Goal: Use online tool/utility: Utilize a website feature to perform a specific function

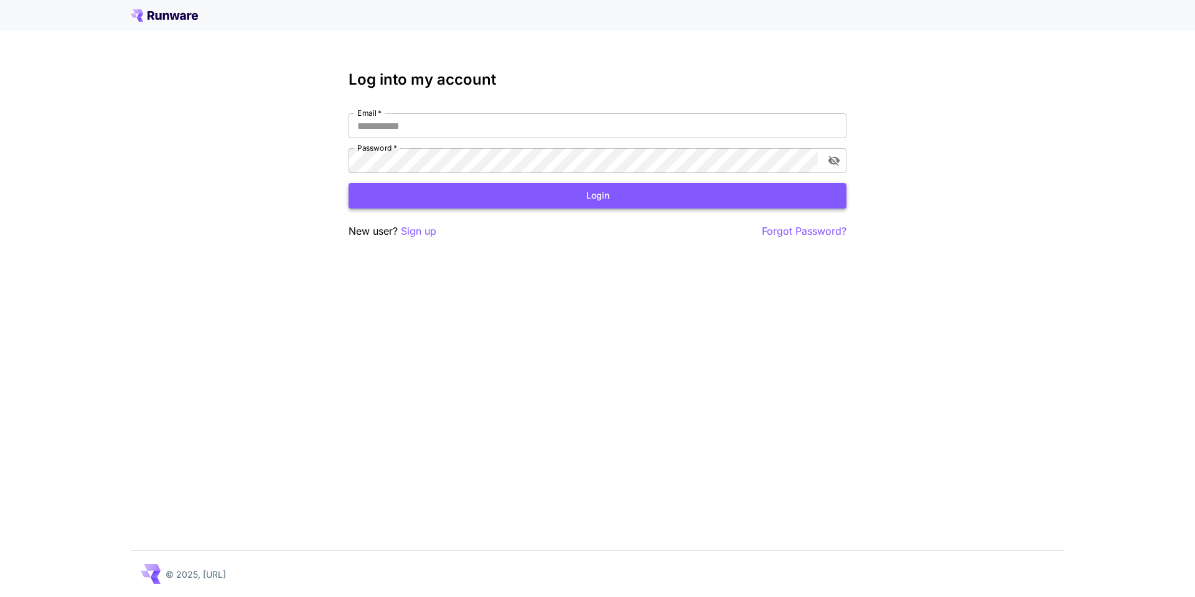
type input "**********"
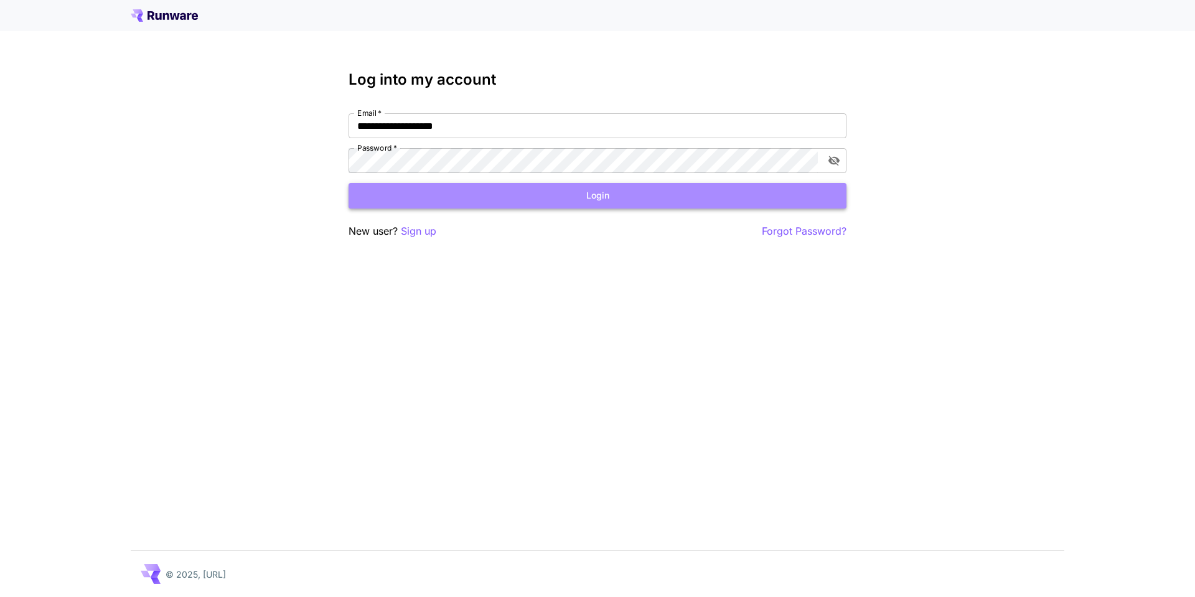
click at [643, 196] on button "Login" at bounding box center [598, 196] width 498 height 26
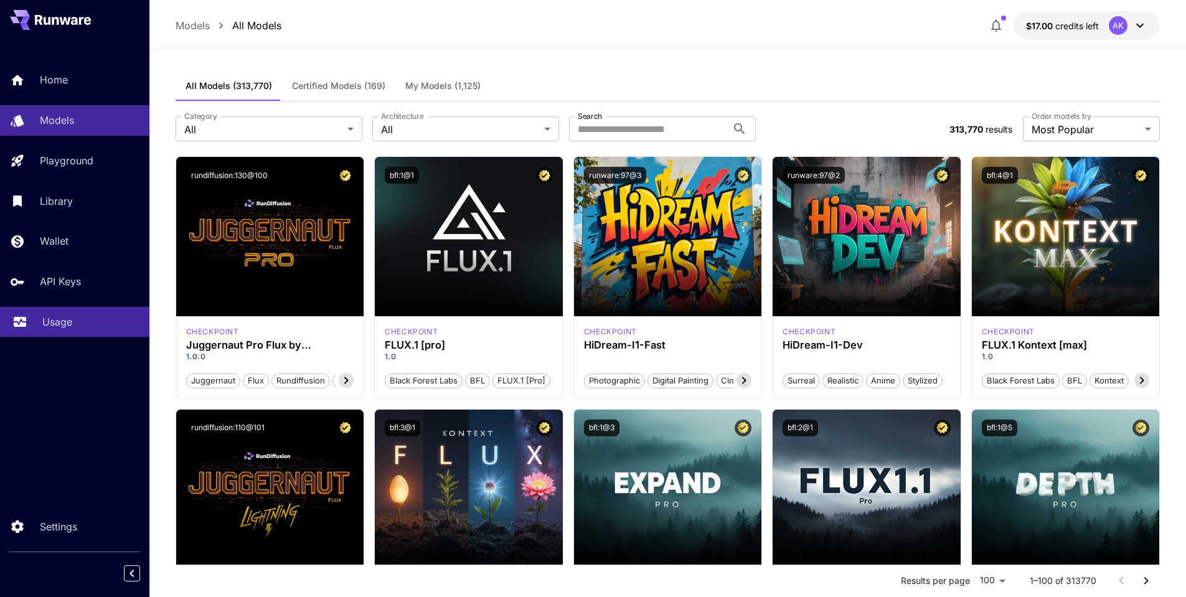
click at [53, 327] on p "Usage" at bounding box center [57, 321] width 30 height 15
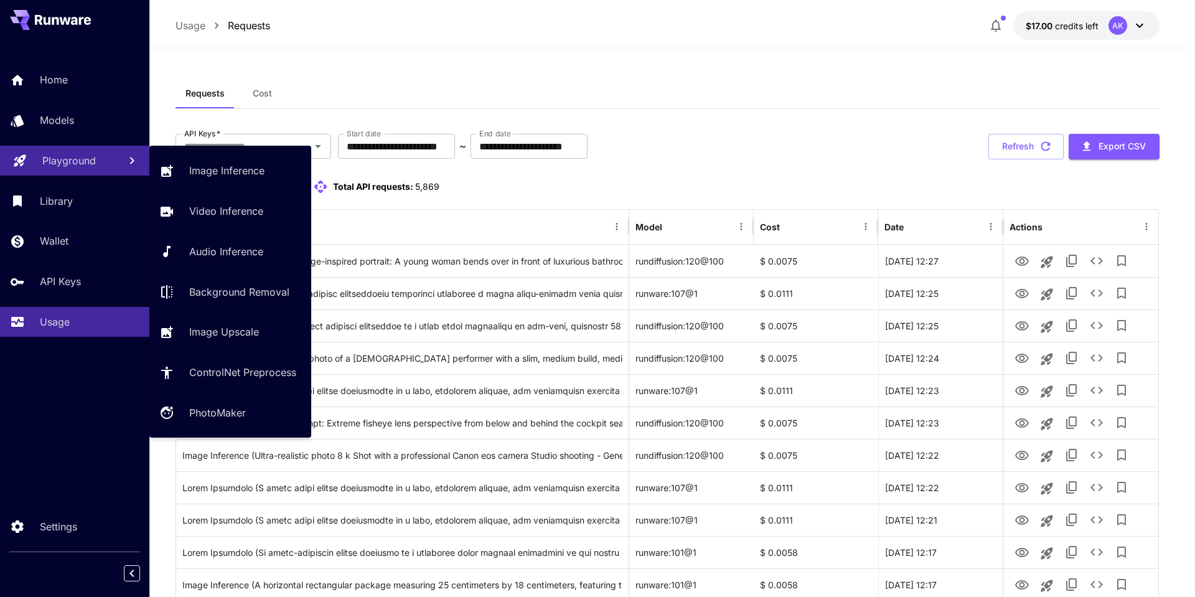
click at [63, 162] on p "Playground" at bounding box center [69, 160] width 54 height 15
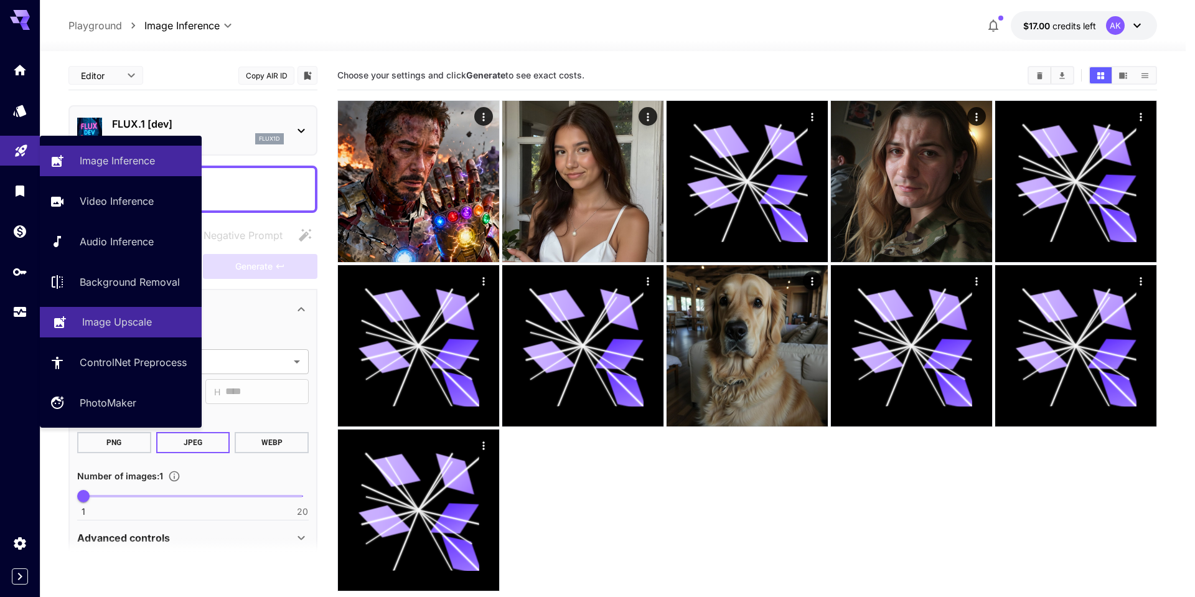
click at [103, 327] on p "Image Upscale" at bounding box center [117, 321] width 70 height 15
type input "**********"
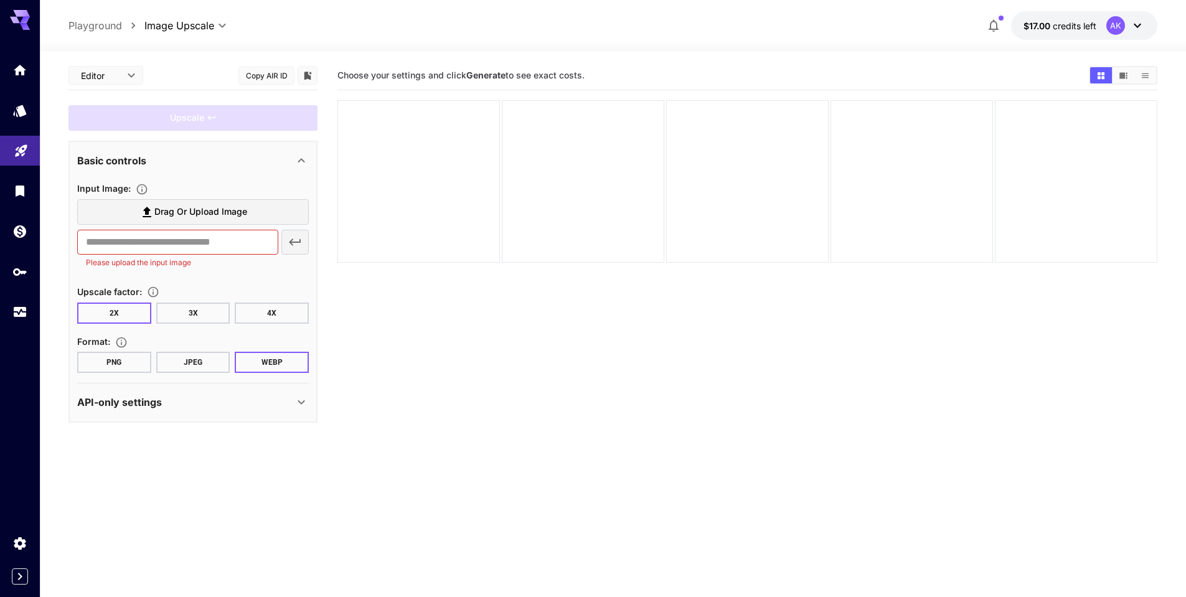
click at [186, 360] on button "JPEG" at bounding box center [193, 362] width 74 height 21
click at [222, 209] on span "Drag or upload image" at bounding box center [200, 212] width 93 height 16
click at [0, 0] on input "Drag or upload image" at bounding box center [0, 0] width 0 height 0
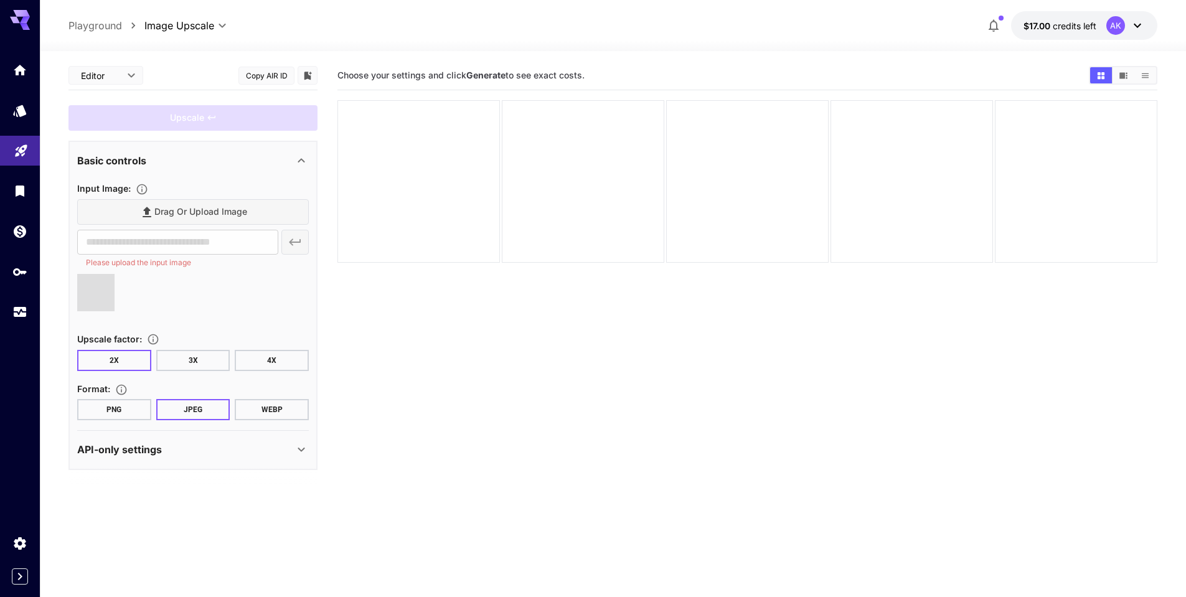
type input "**********"
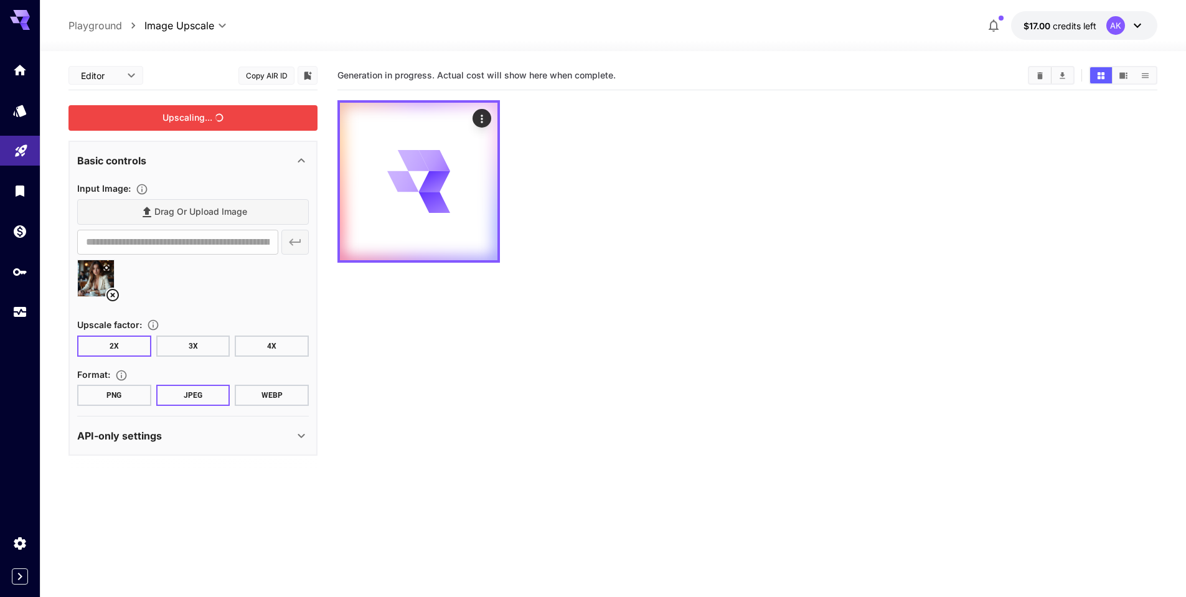
click at [230, 115] on div "Upscaling..." at bounding box center [192, 118] width 249 height 26
click at [300, 440] on icon at bounding box center [301, 435] width 15 height 15
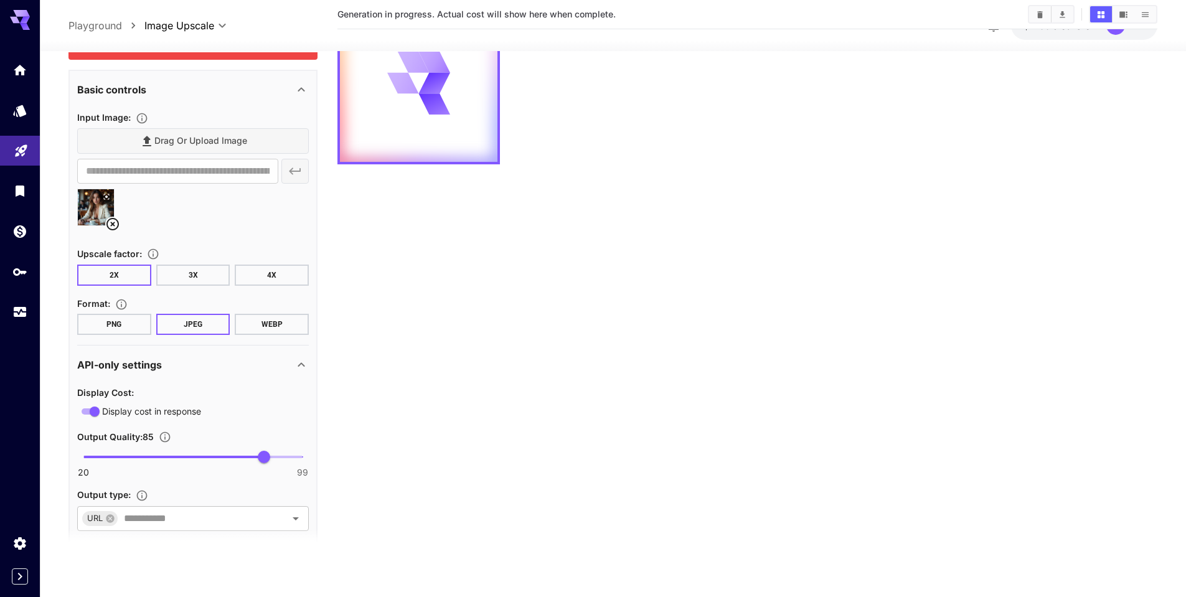
scroll to position [90, 0]
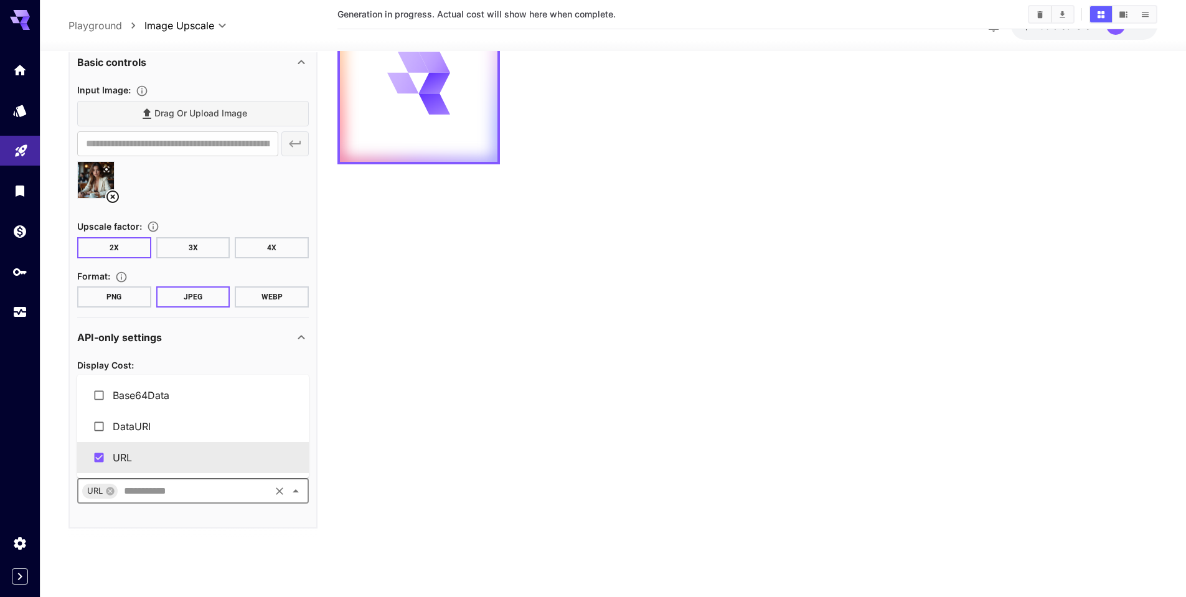
click at [252, 494] on input "text" at bounding box center [193, 490] width 149 height 17
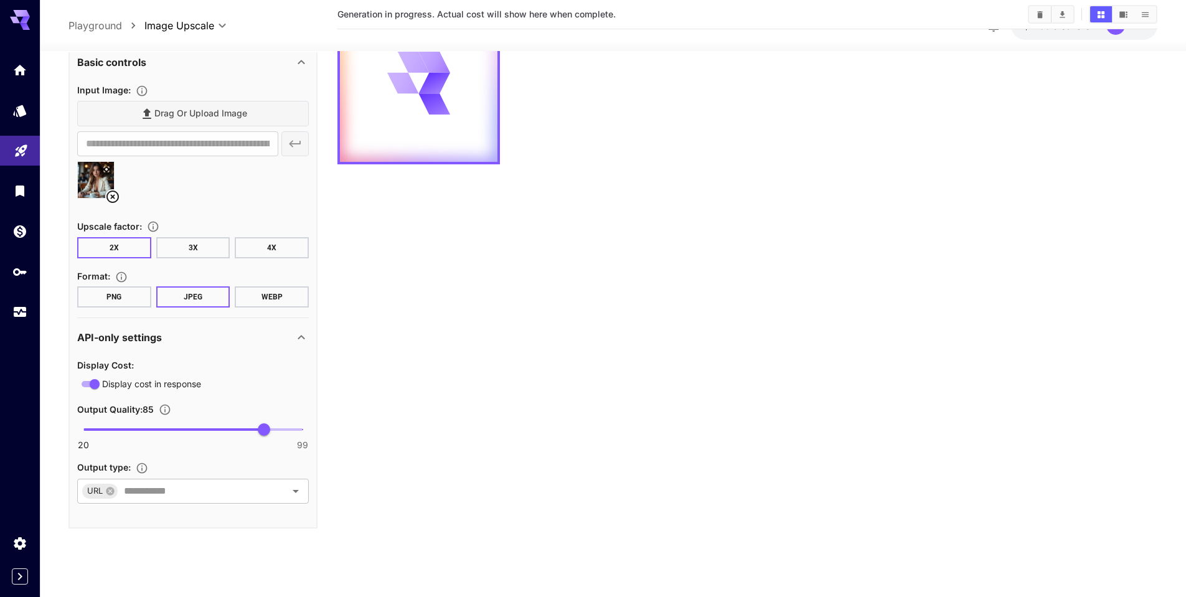
click at [408, 458] on section "Generation in progress. Actual cost will show here when complete." at bounding box center [747, 261] width 820 height 597
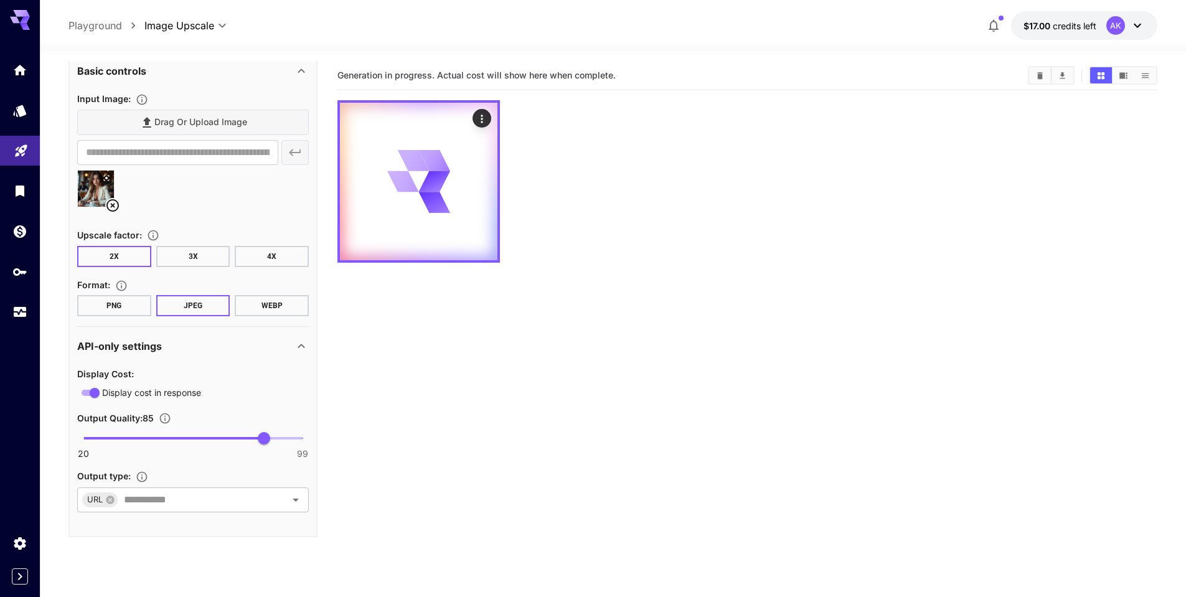
scroll to position [98, 0]
